Goal: Task Accomplishment & Management: Use online tool/utility

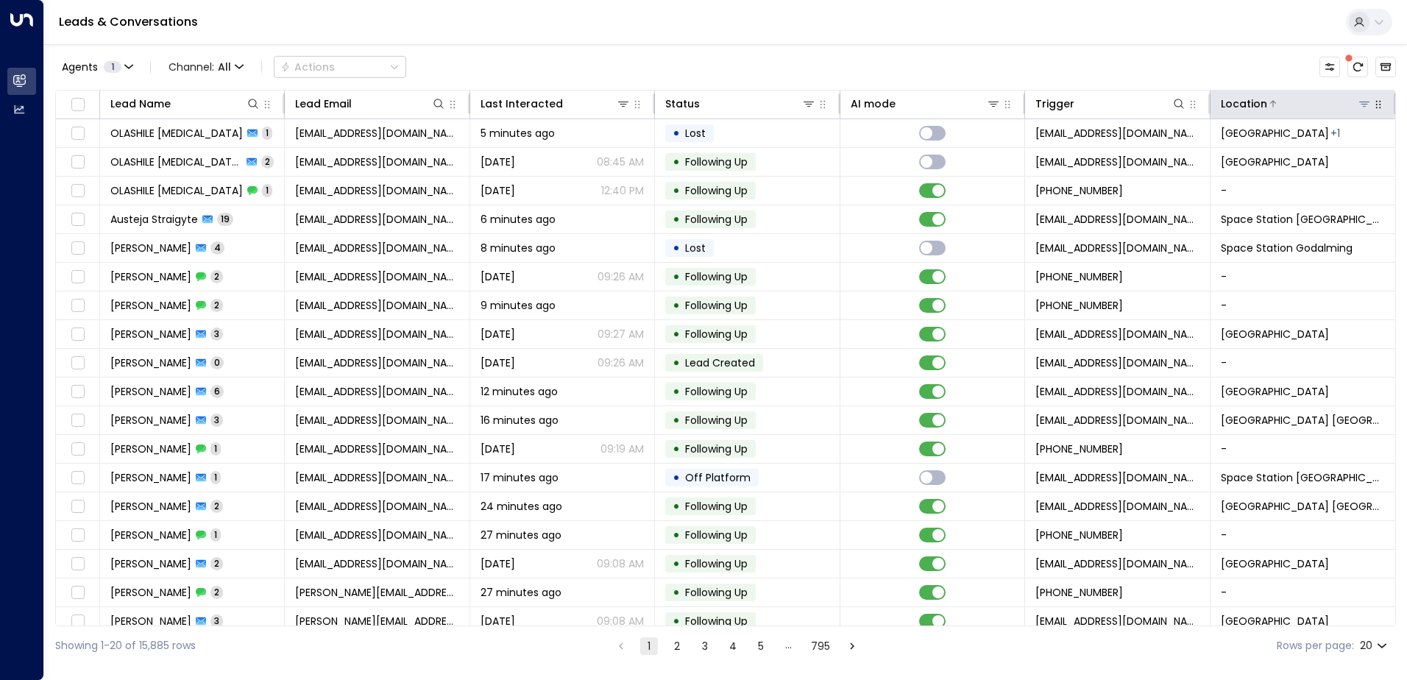
click at [1358, 105] on icon at bounding box center [1364, 104] width 12 height 12
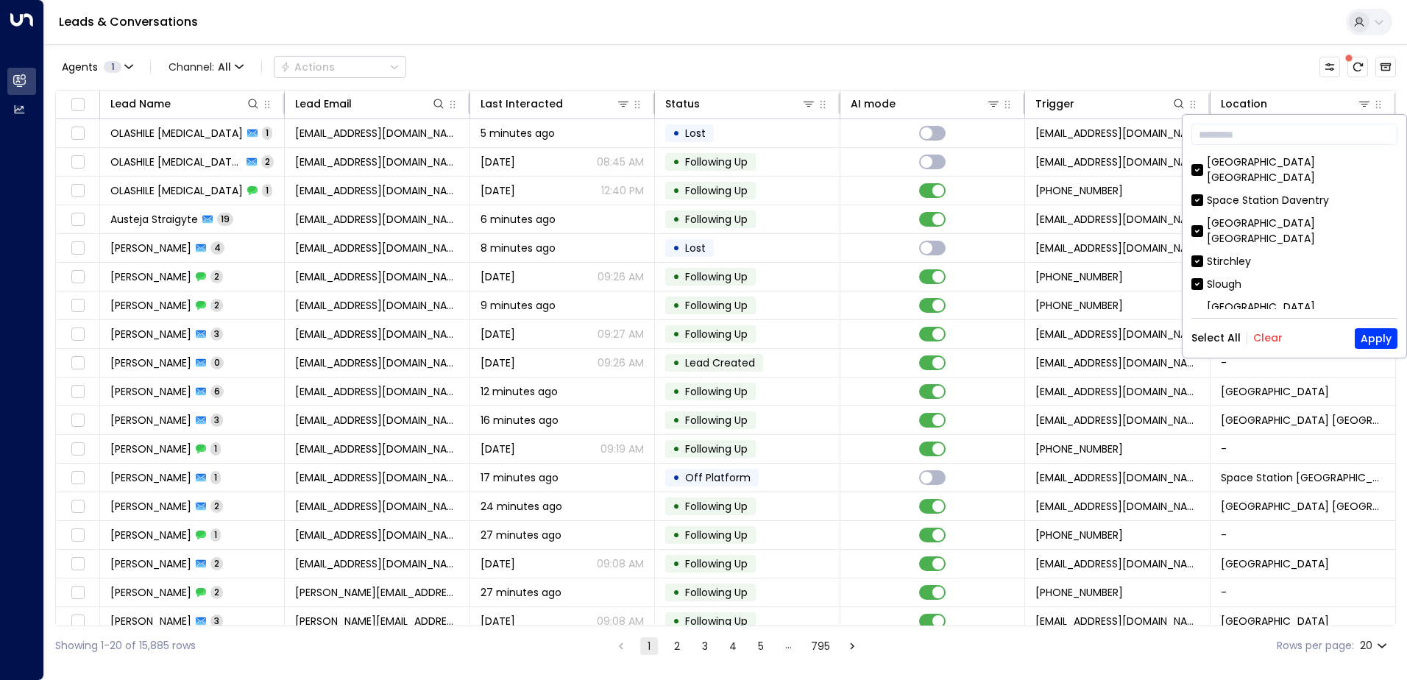
click at [1268, 341] on button "Clear" at bounding box center [1267, 338] width 29 height 12
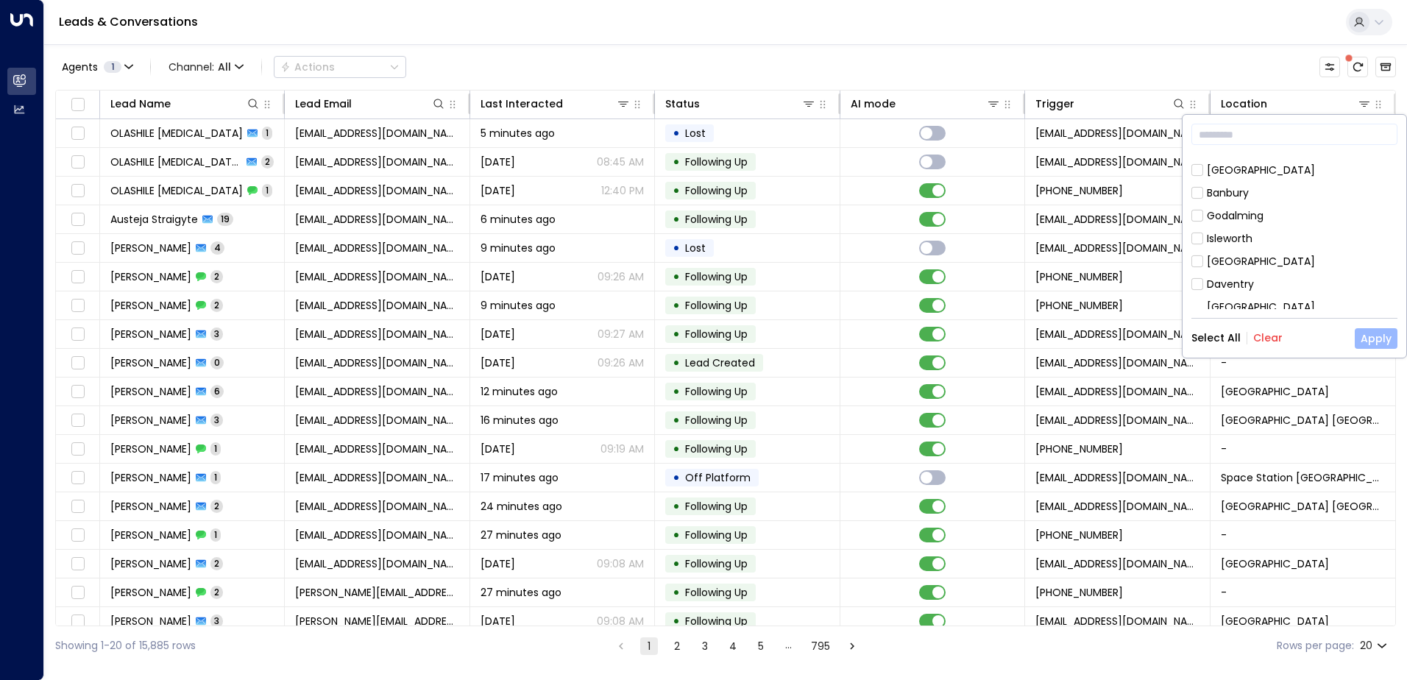
click at [1366, 335] on button "Apply" at bounding box center [1376, 338] width 43 height 21
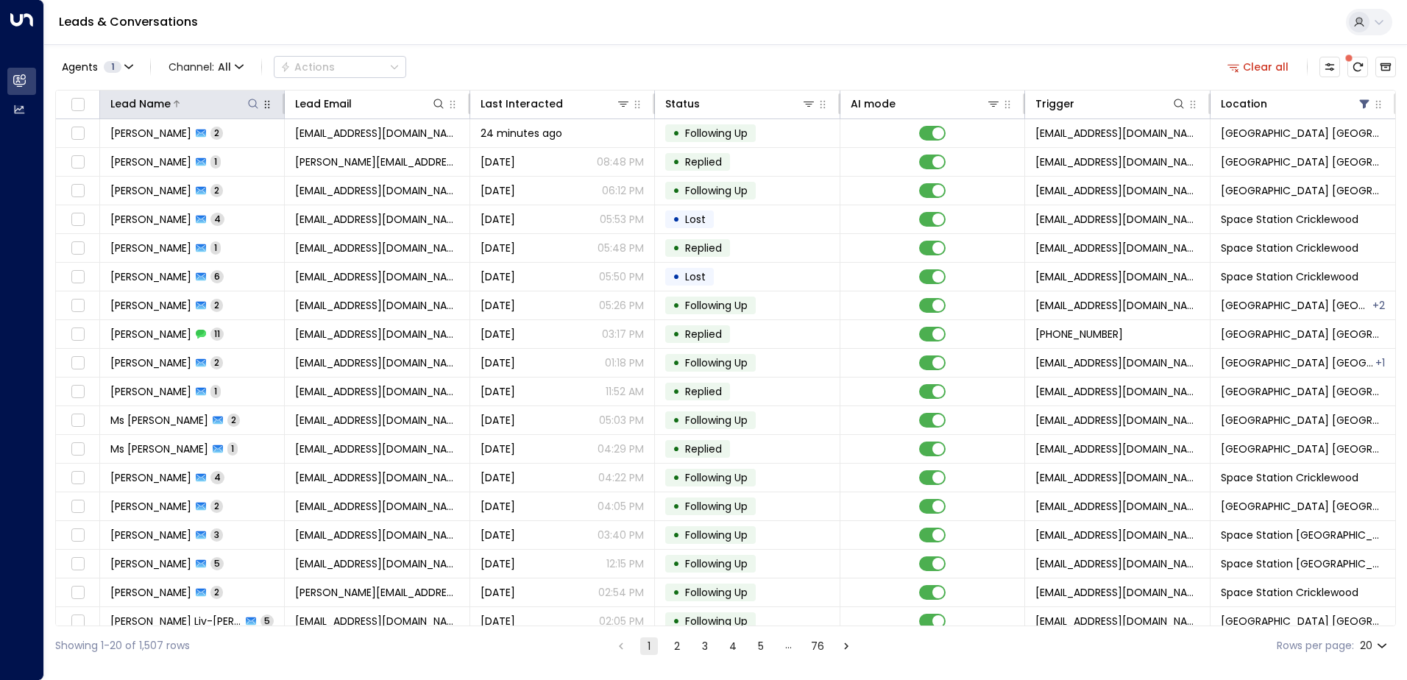
click at [249, 106] on icon at bounding box center [254, 104] width 10 height 10
click at [215, 155] on input "text" at bounding box center [253, 156] width 203 height 27
type input "***"
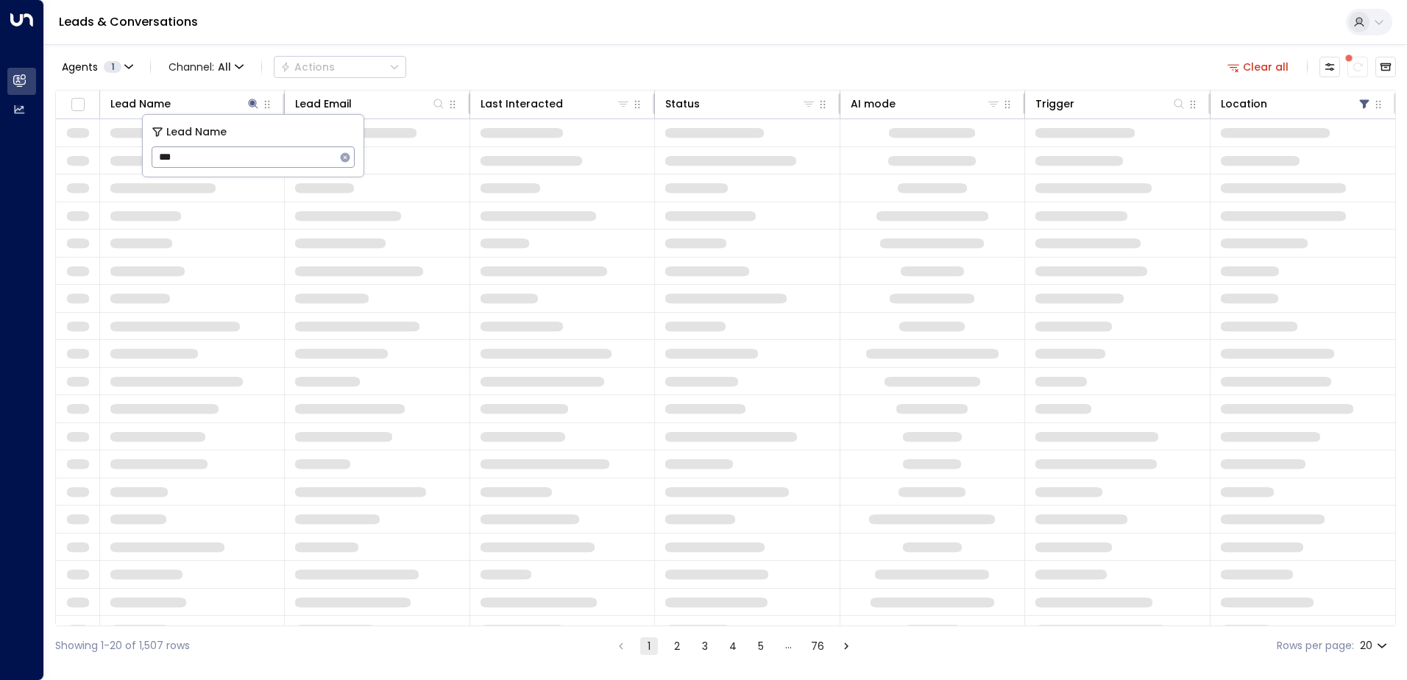
click at [586, 65] on div "Agents 1 Channel: All Actions Clear all" at bounding box center [725, 67] width 1341 height 31
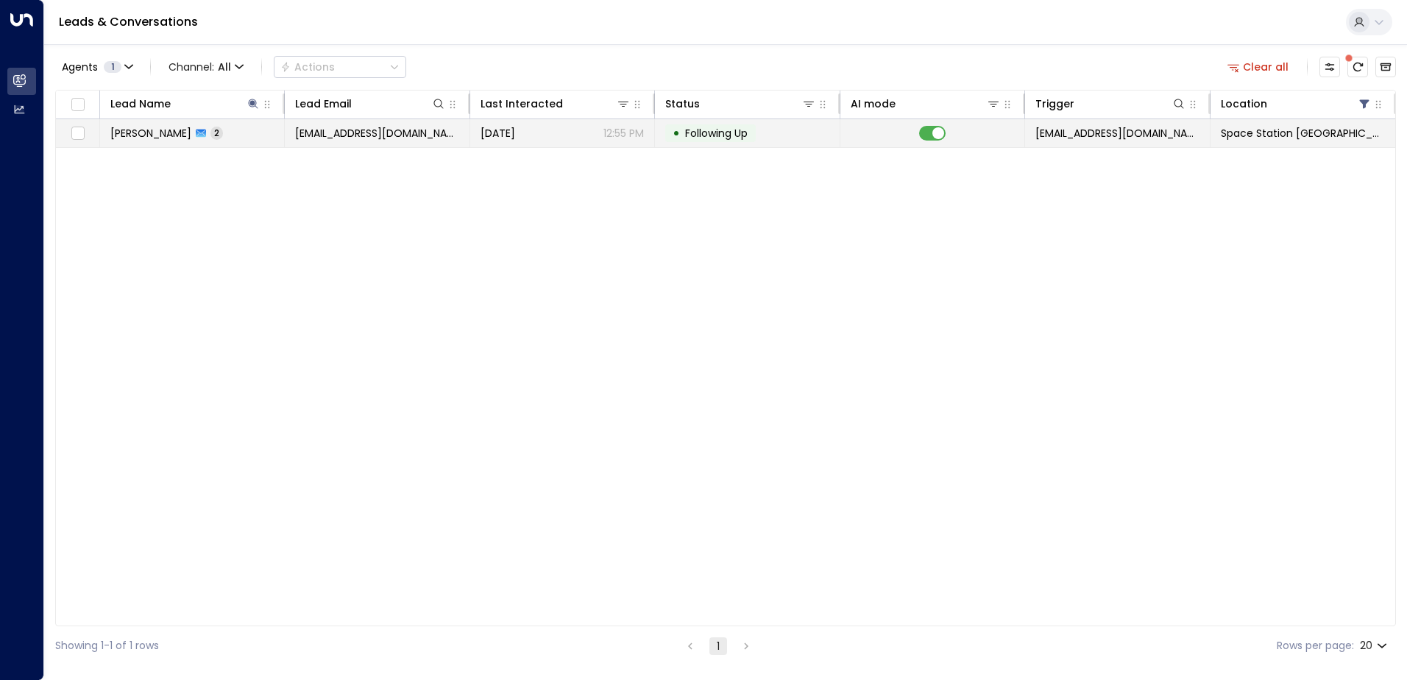
click at [417, 146] on td "[EMAIL_ADDRESS][DOMAIN_NAME]" at bounding box center [377, 133] width 185 height 28
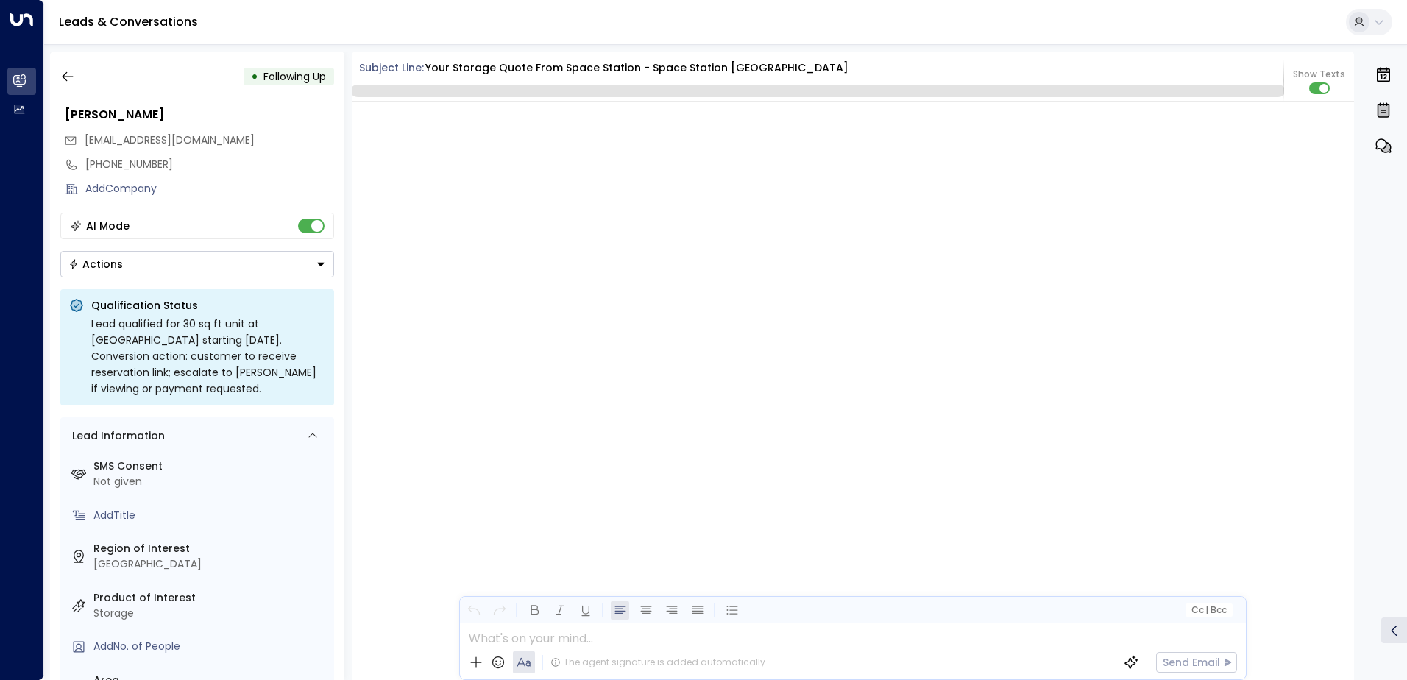
scroll to position [1519, 0]
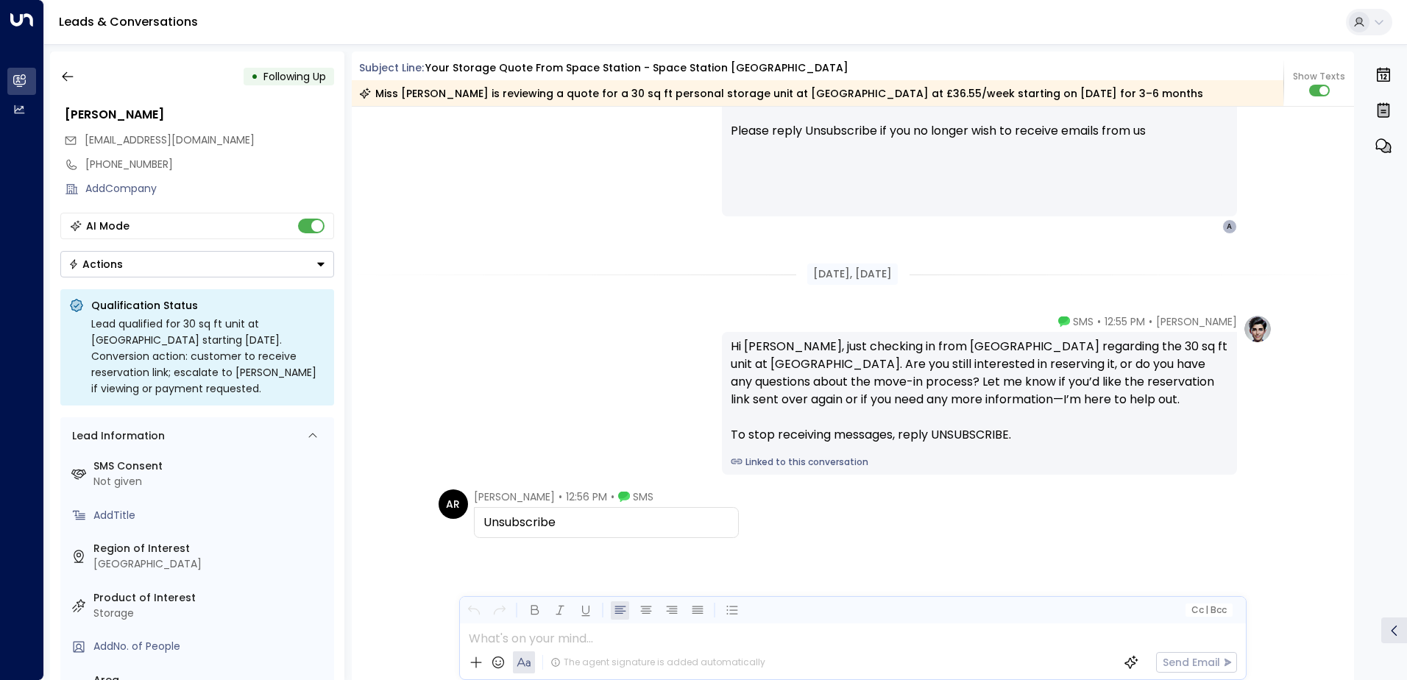
drag, startPoint x: 608, startPoint y: 527, endPoint x: 471, endPoint y: 517, distance: 137.9
click at [474, 517] on div "Unsubscribe" at bounding box center [606, 522] width 265 height 31
drag, startPoint x: 471, startPoint y: 517, endPoint x: 495, endPoint y: 526, distance: 25.8
copy div "Unsubscribe"
click at [66, 82] on icon "button" at bounding box center [67, 76] width 15 height 15
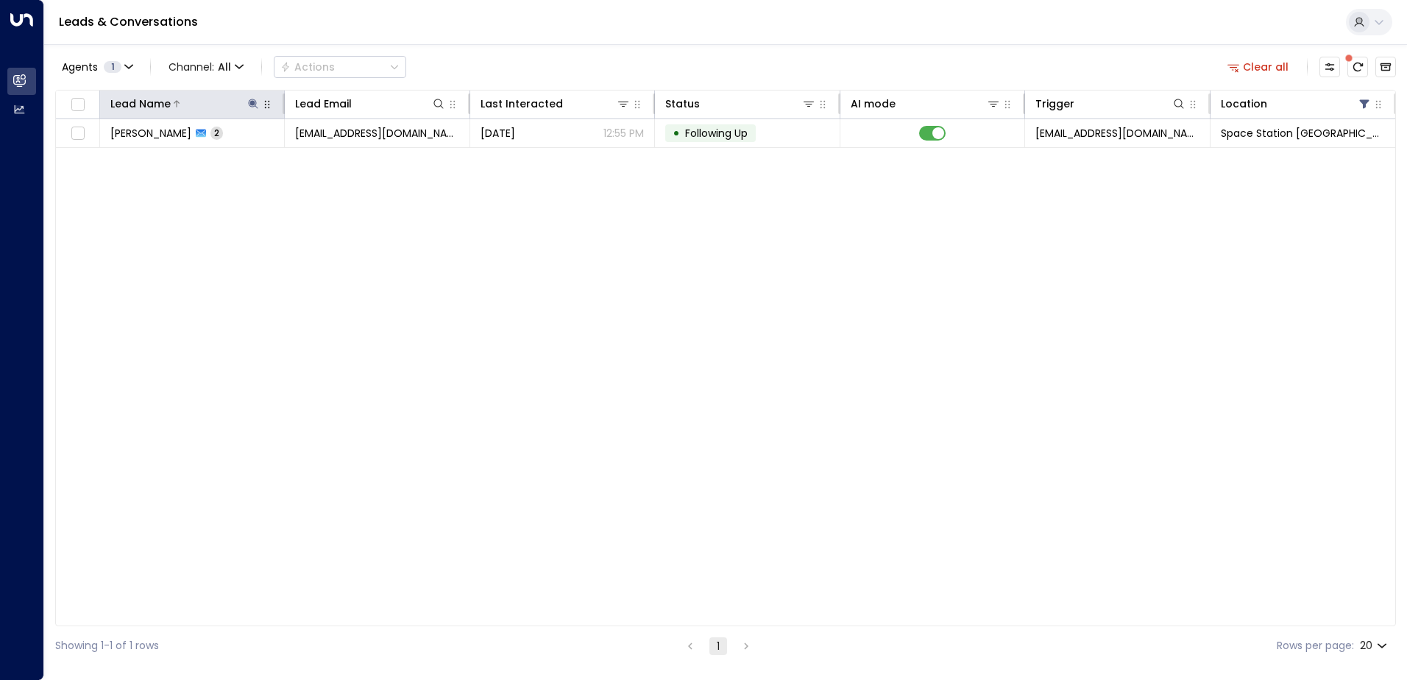
click at [249, 98] on icon at bounding box center [253, 104] width 12 height 12
click at [348, 157] on icon "button" at bounding box center [346, 157] width 10 height 10
click at [313, 155] on input "text" at bounding box center [253, 156] width 203 height 27
type input "*****"
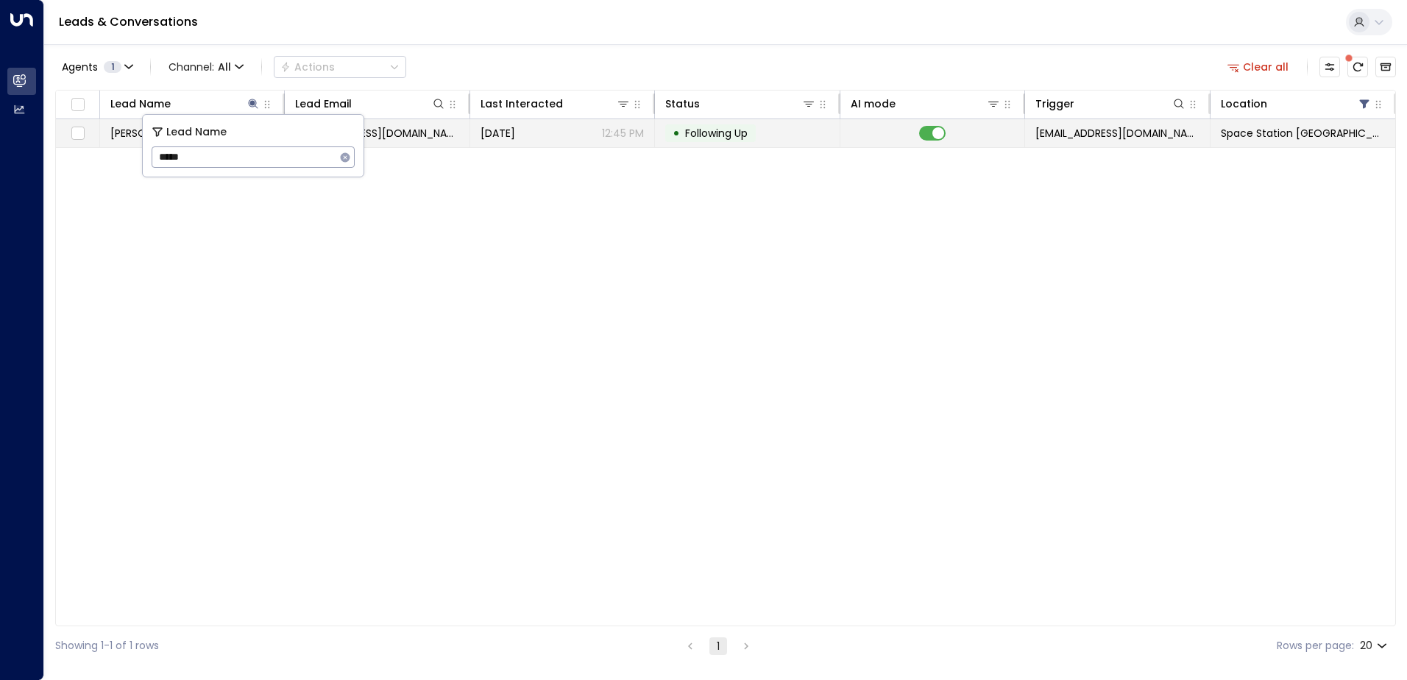
click at [512, 136] on span "[DATE]" at bounding box center [497, 133] width 35 height 15
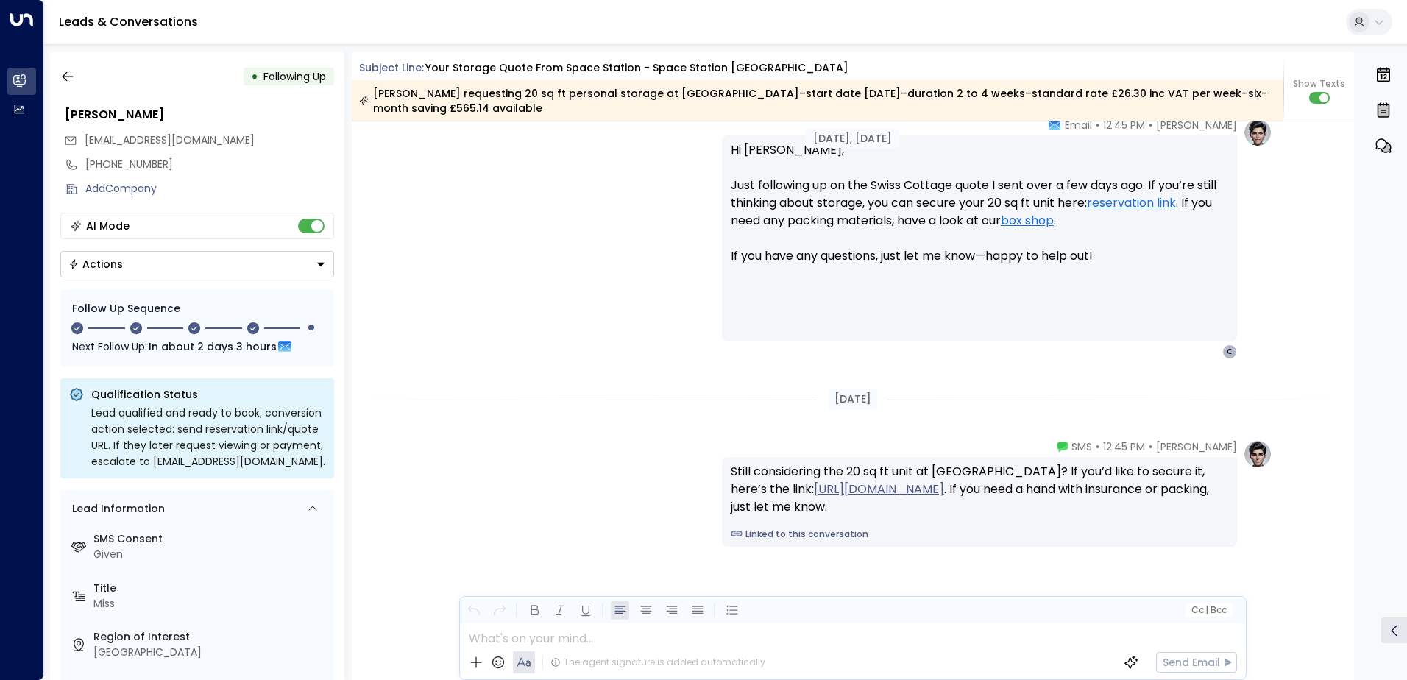
scroll to position [1984, 0]
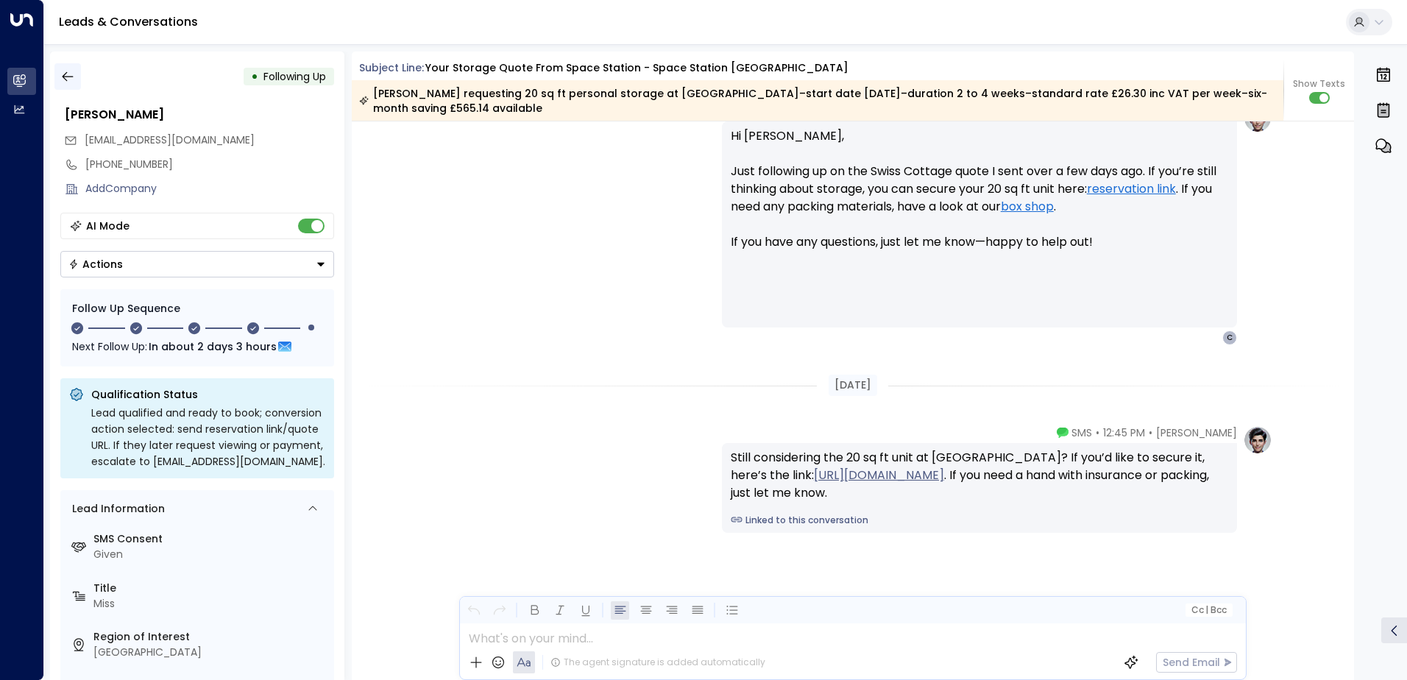
click at [71, 75] on icon "button" at bounding box center [67, 76] width 15 height 15
